Goal: Task Accomplishment & Management: Manage account settings

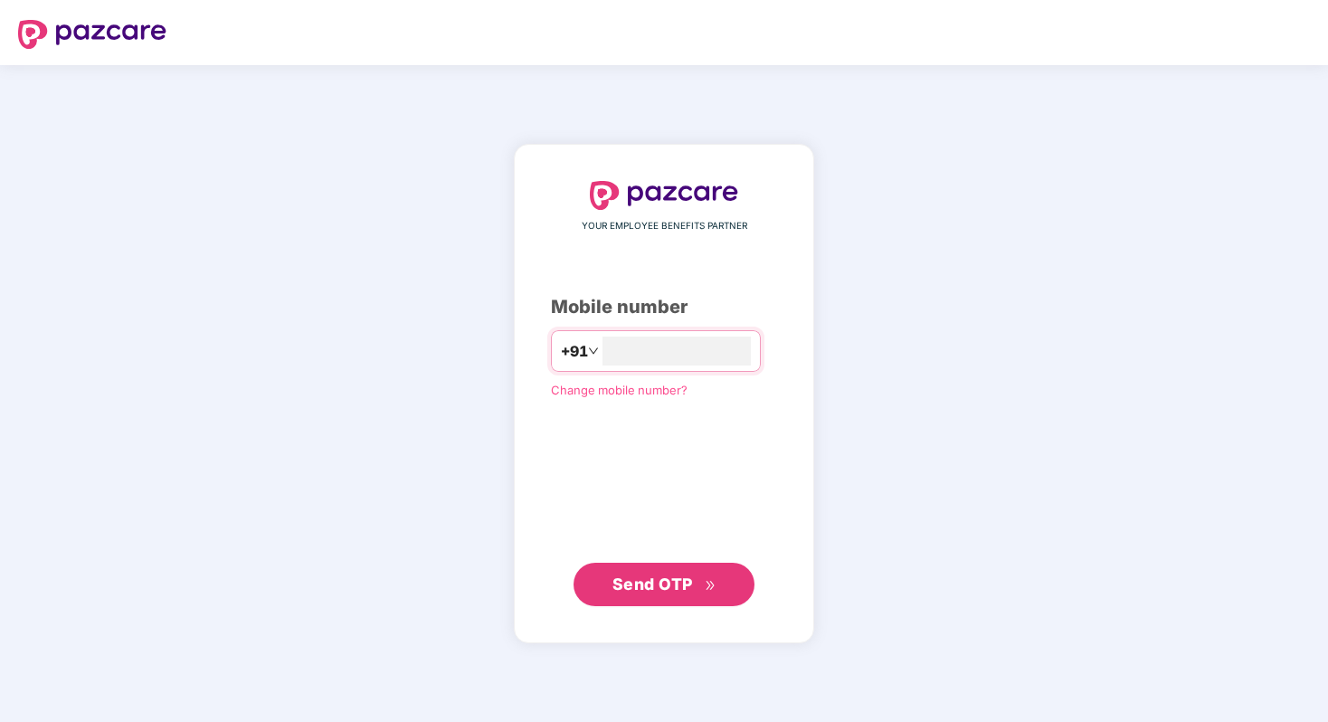
type input "**********"
click at [677, 585] on span "Send OTP" at bounding box center [653, 583] width 81 height 19
